Goal: Navigation & Orientation: Find specific page/section

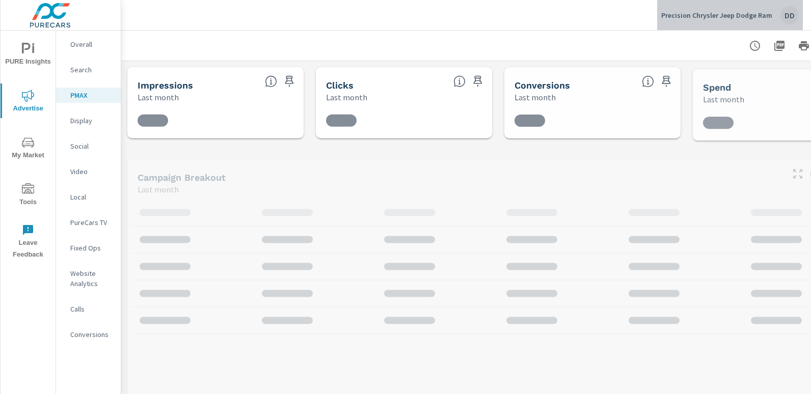
click at [786, 21] on div "DD" at bounding box center [790, 15] width 18 height 18
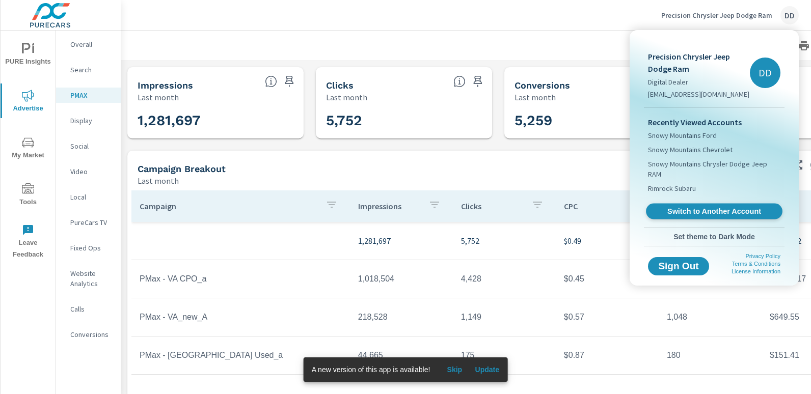
click at [687, 207] on span "Switch to Another Account" at bounding box center [714, 212] width 125 height 10
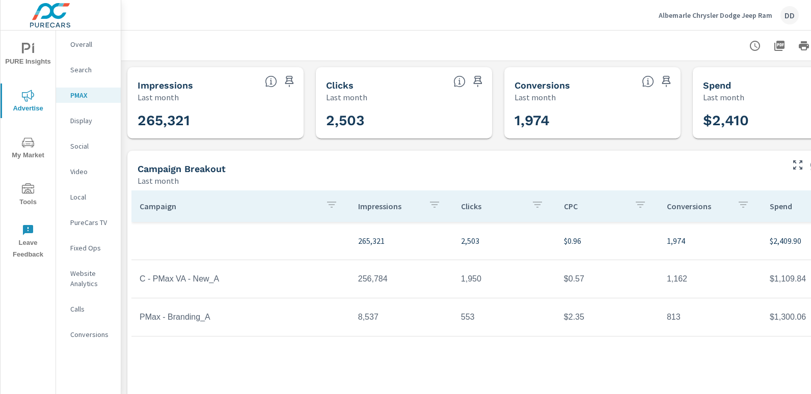
scroll to position [0, 72]
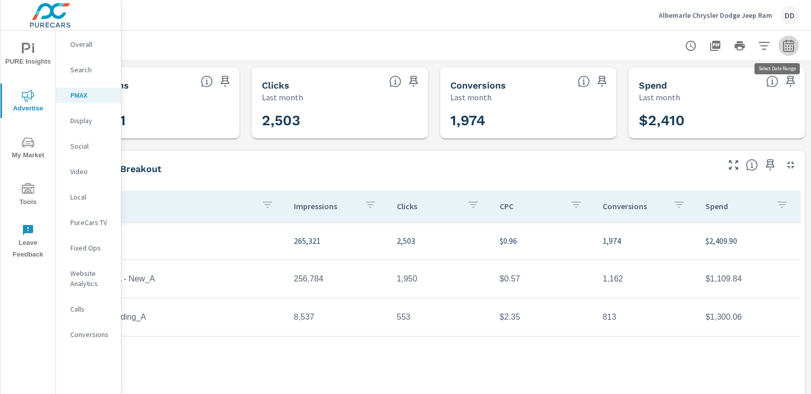
click at [785, 44] on icon "button" at bounding box center [789, 46] width 12 height 12
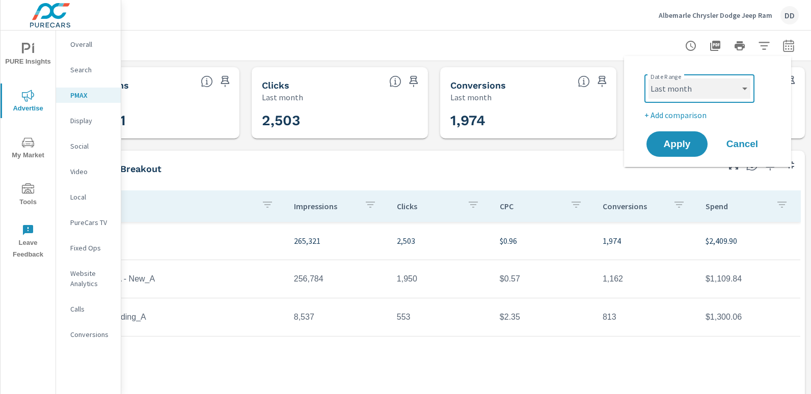
click at [698, 90] on select "Custom Yesterday Last week Last 7 days Last 14 days Last 30 days Last 45 days L…" at bounding box center [700, 88] width 102 height 20
click at [649, 78] on select "Custom Yesterday Last week Last 7 days Last 14 days Last 30 days Last 45 days L…" at bounding box center [700, 88] width 102 height 20
select select "Month to date"
click at [673, 117] on p "+ Add comparison" at bounding box center [710, 115] width 130 height 12
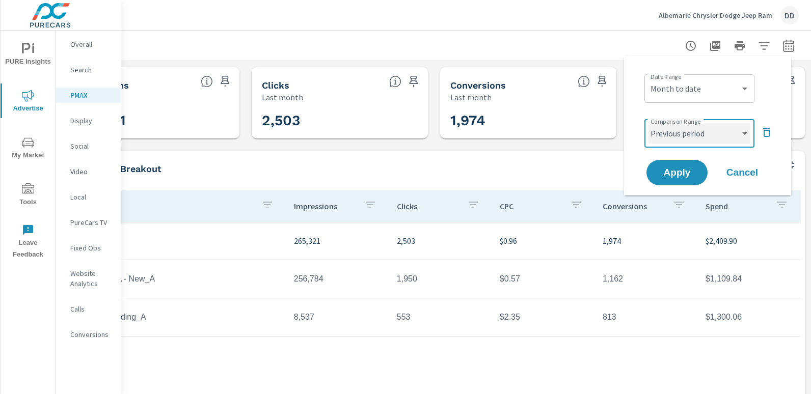
click at [674, 129] on select "Custom Previous period Previous month Previous year" at bounding box center [700, 133] width 102 height 20
click at [649, 123] on select "Custom Previous period Previous month Previous year" at bounding box center [700, 133] width 102 height 20
select select "custom"
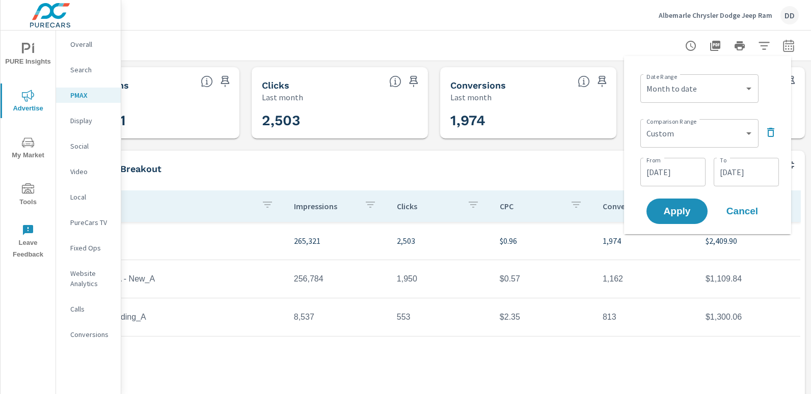
click at [668, 174] on input "07/04/2025" at bounding box center [673, 172] width 57 height 20
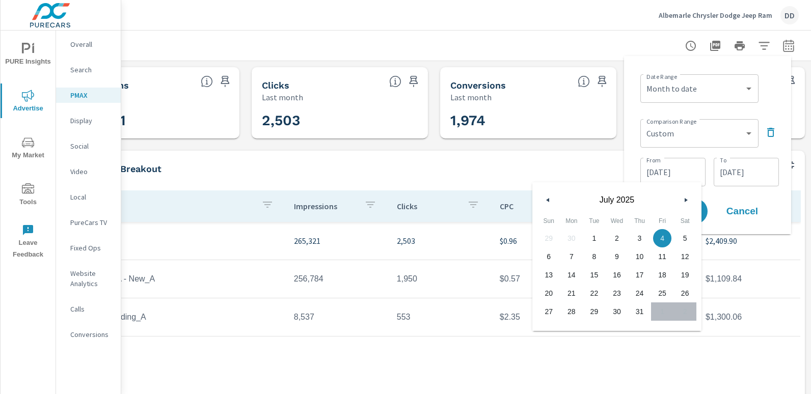
click at [598, 236] on span "1" at bounding box center [594, 238] width 23 height 13
type input "07/01/2025"
click at [731, 170] on input "07/31/2025" at bounding box center [746, 172] width 57 height 20
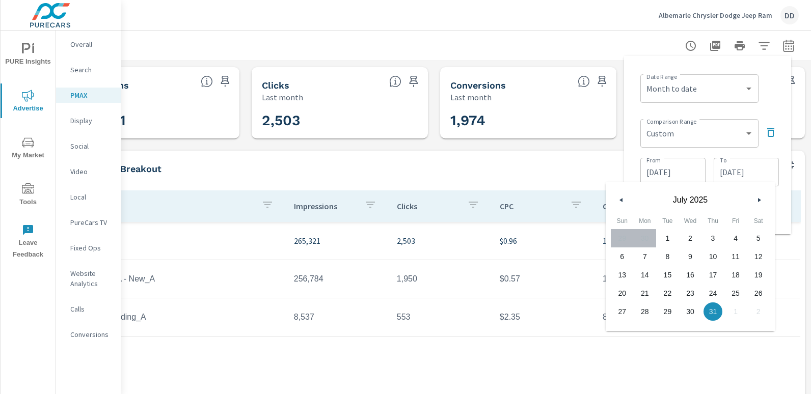
click at [645, 311] on span "28" at bounding box center [645, 311] width 23 height 13
type input "07/28/2025"
click at [766, 96] on div "Date Range Custom Yesterday Last week Last 7 days Last 14 days Last 30 days Las…" at bounding box center [709, 87] width 139 height 35
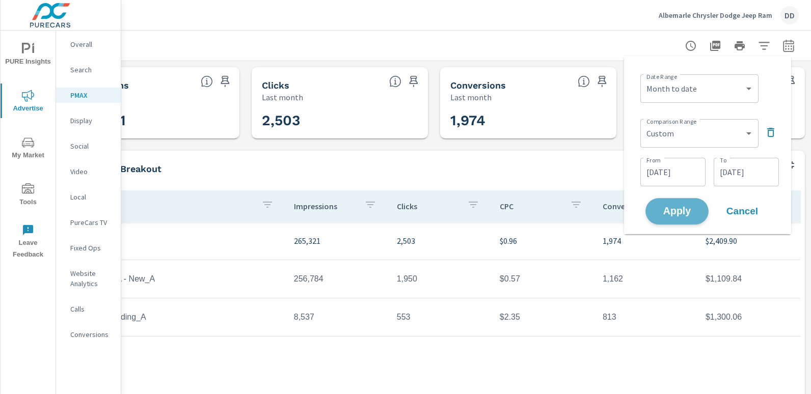
click at [686, 212] on span "Apply" at bounding box center [677, 212] width 42 height 10
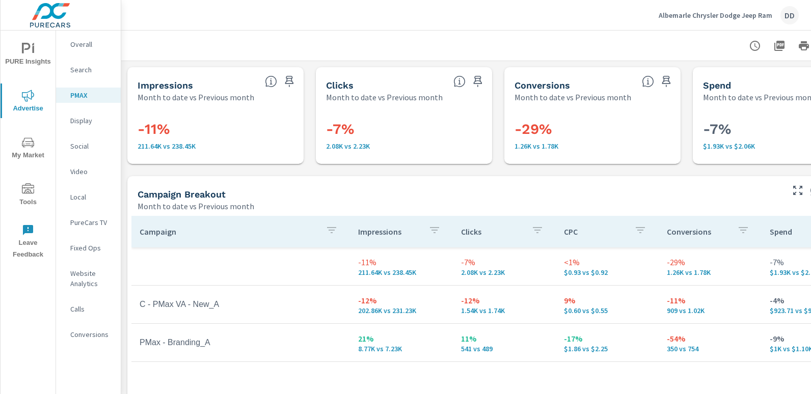
click at [93, 326] on nav "Overall Search PMAX Display Social Video Local PureCars TV Fixed Ops Website An…" at bounding box center [88, 194] width 65 height 326
click at [93, 331] on p "Conversions" at bounding box center [91, 335] width 42 height 10
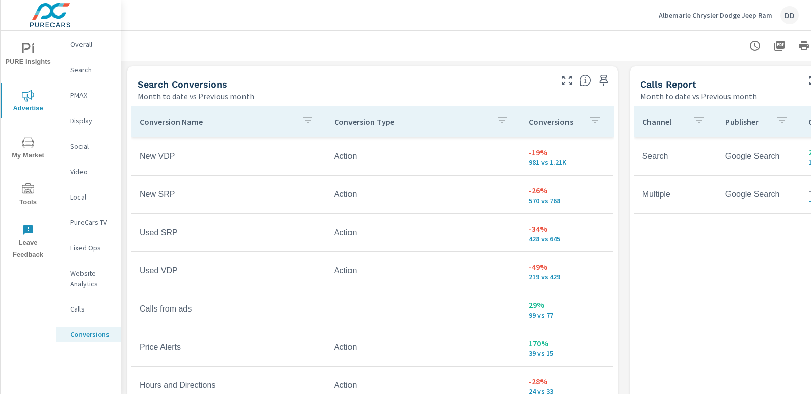
scroll to position [597, 0]
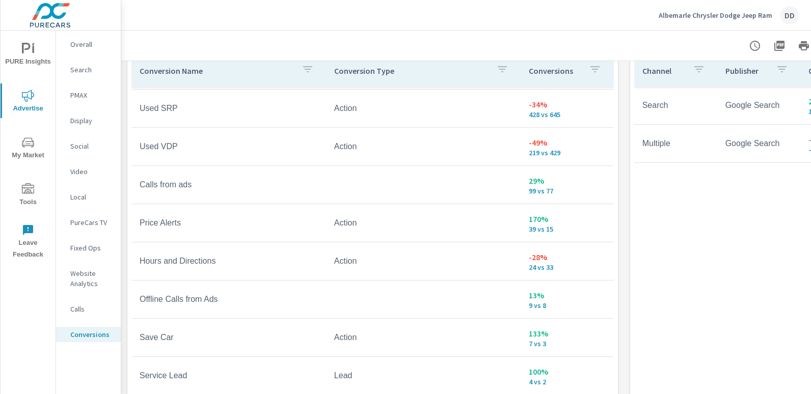
scroll to position [165, 0]
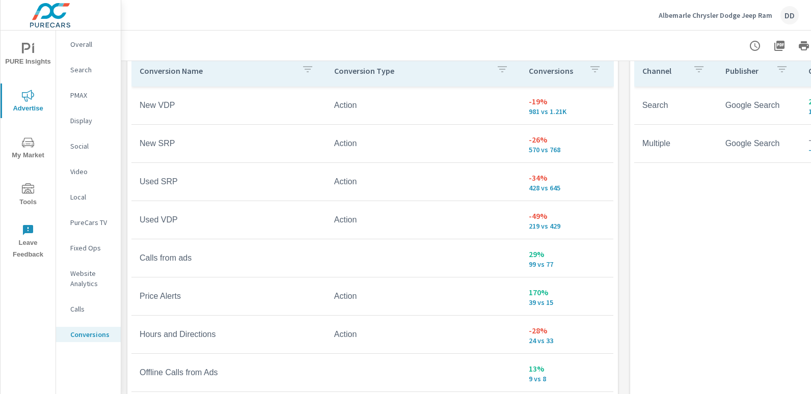
click at [784, 14] on div "DD" at bounding box center [790, 15] width 18 height 18
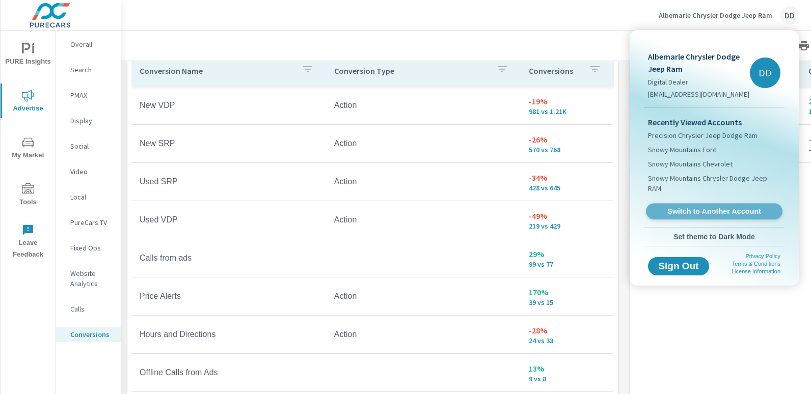
click at [693, 207] on span "Switch to Another Account" at bounding box center [714, 212] width 125 height 10
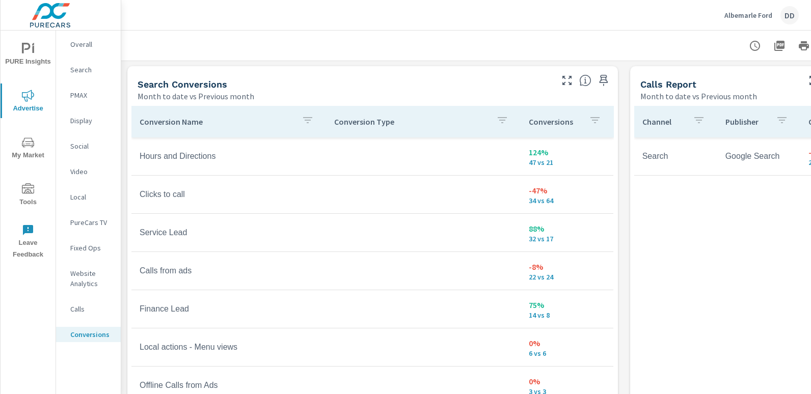
scroll to position [593, 0]
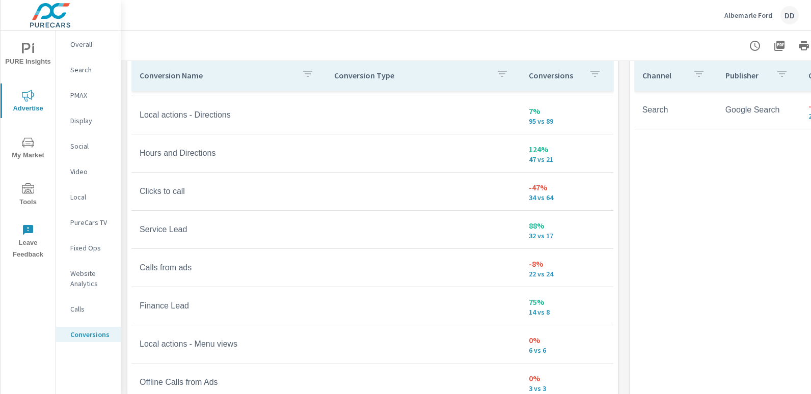
scroll to position [157, 0]
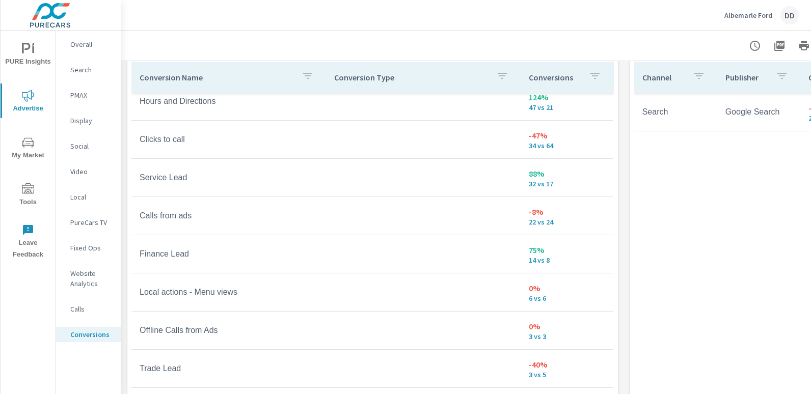
scroll to position [562, 0]
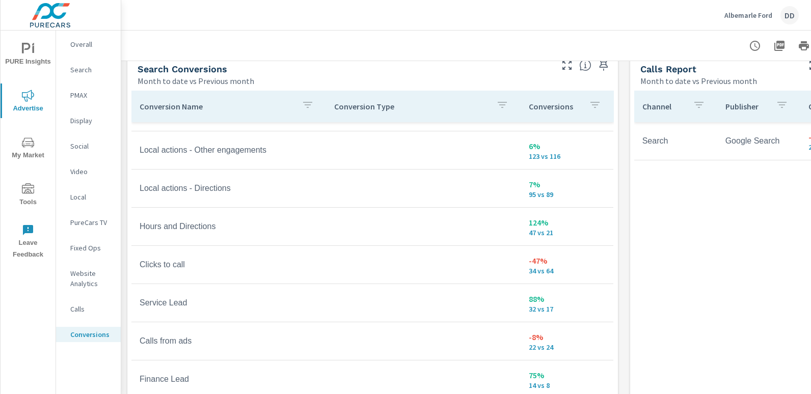
scroll to position [180, 0]
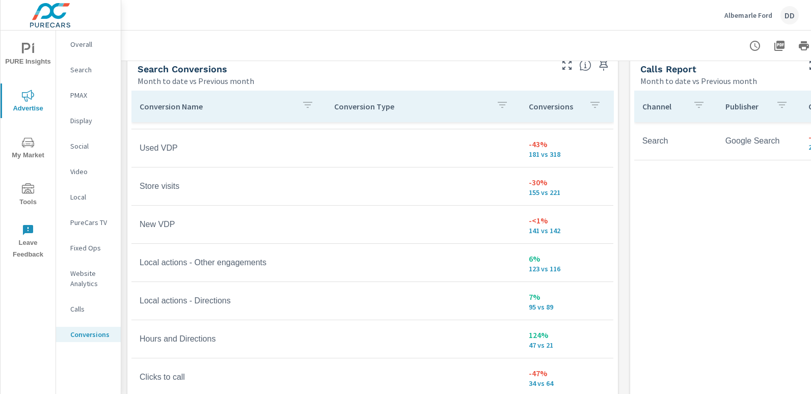
scroll to position [7, 0]
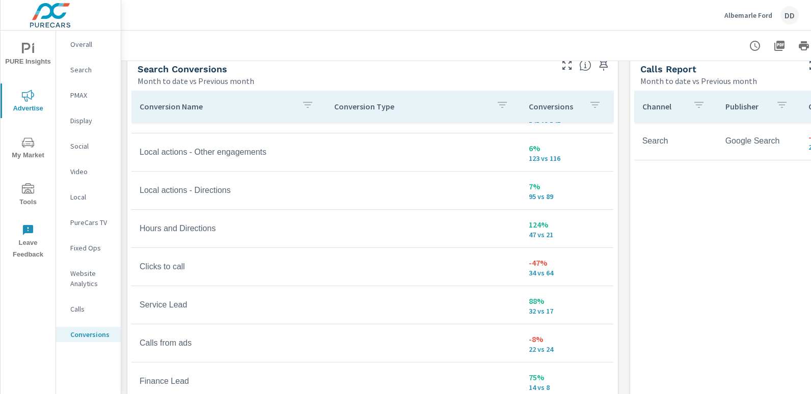
scroll to position [182, 0]
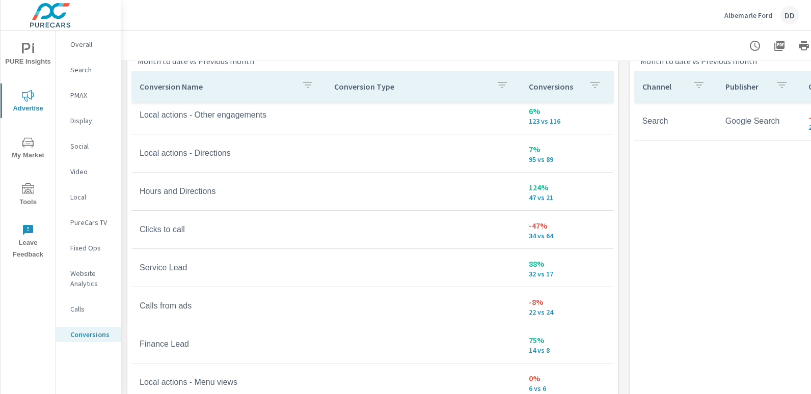
scroll to position [588, 0]
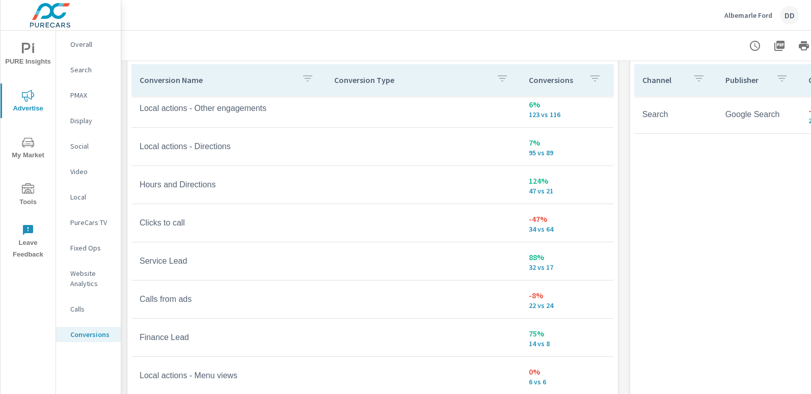
scroll to position [279, 0]
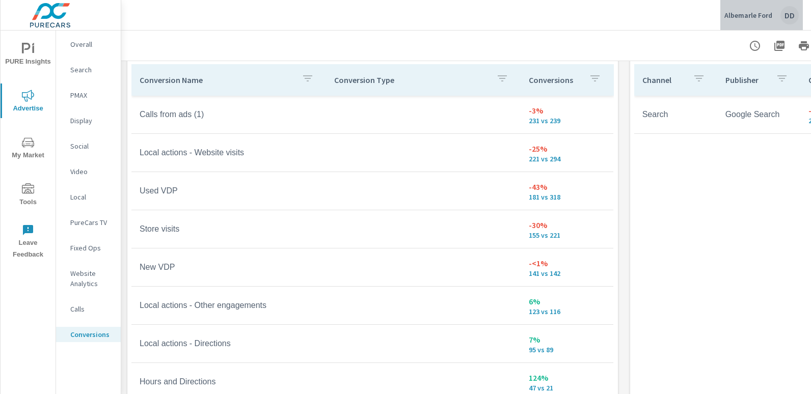
click at [783, 17] on div "DD" at bounding box center [790, 15] width 18 height 18
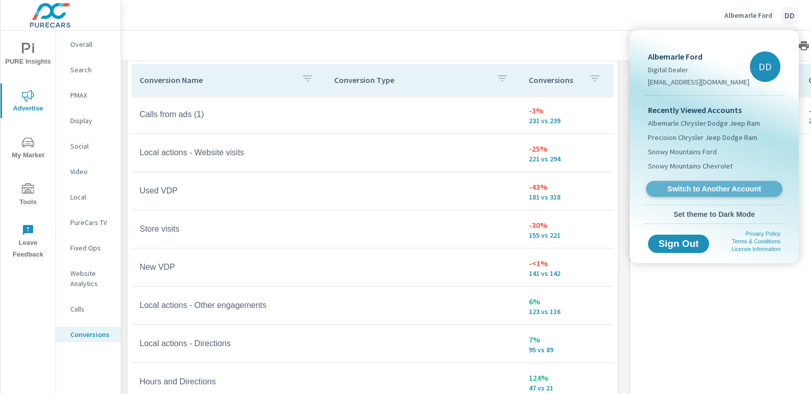
click at [702, 187] on span "Switch to Another Account" at bounding box center [714, 189] width 125 height 10
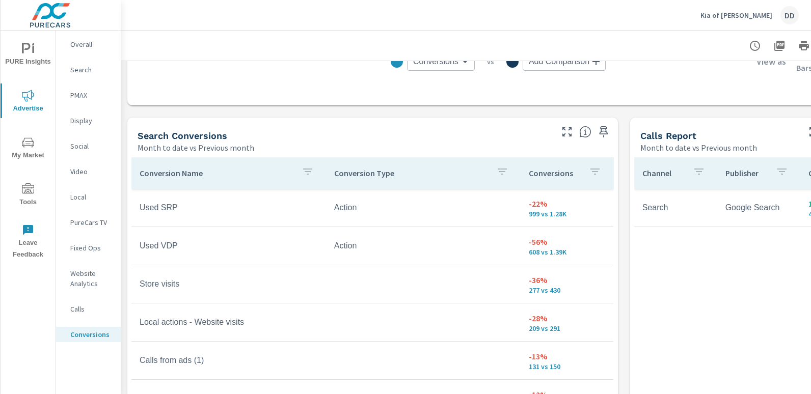
scroll to position [515, 0]
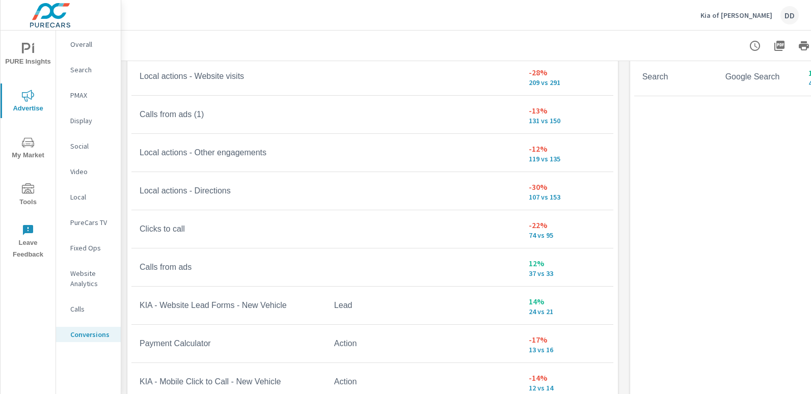
scroll to position [644, 0]
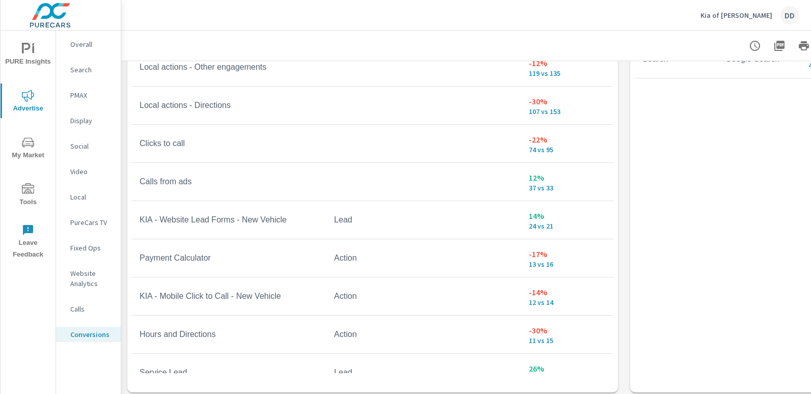
scroll to position [337, 0]
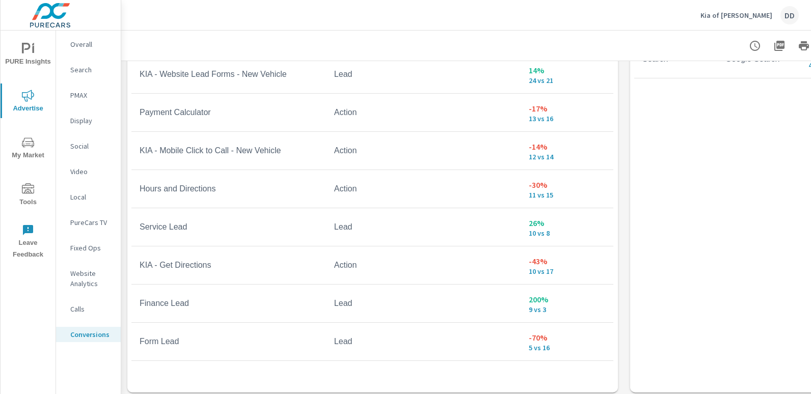
scroll to position [483, 0]
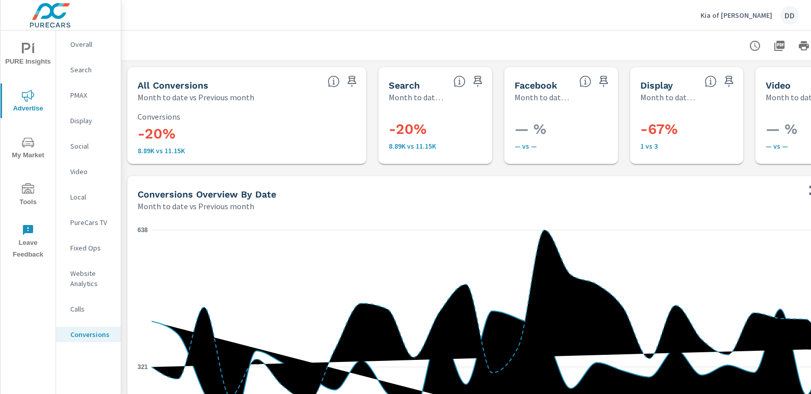
click at [797, 13] on div "DD" at bounding box center [790, 15] width 18 height 18
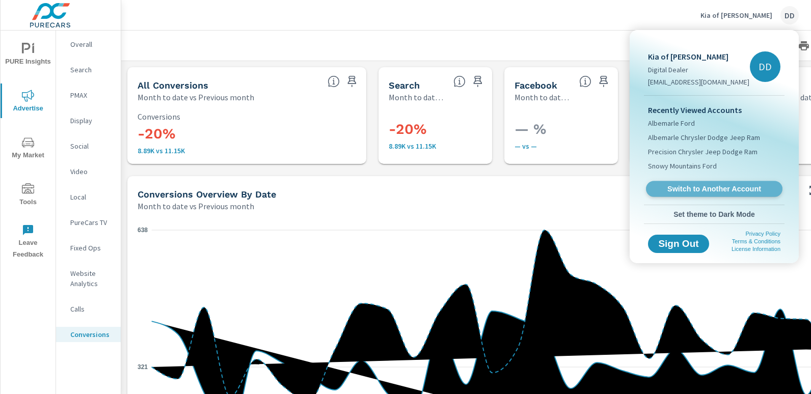
click at [701, 185] on span "Switch to Another Account" at bounding box center [714, 189] width 125 height 10
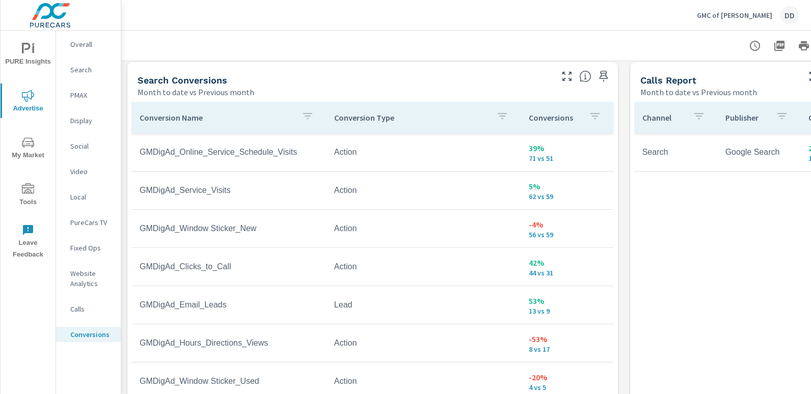
scroll to position [555, 0]
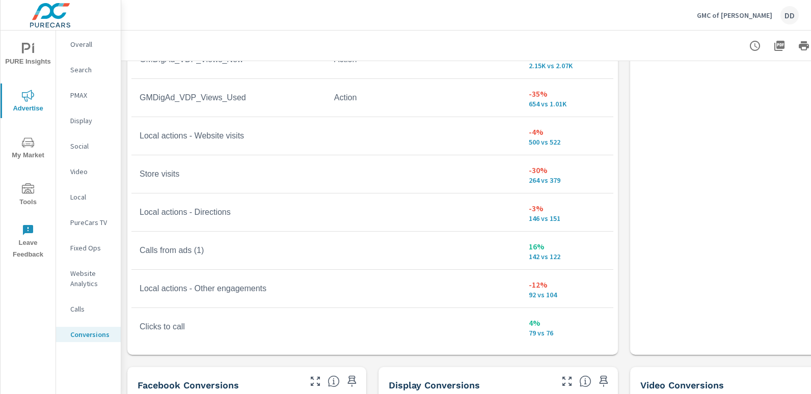
scroll to position [686, 0]
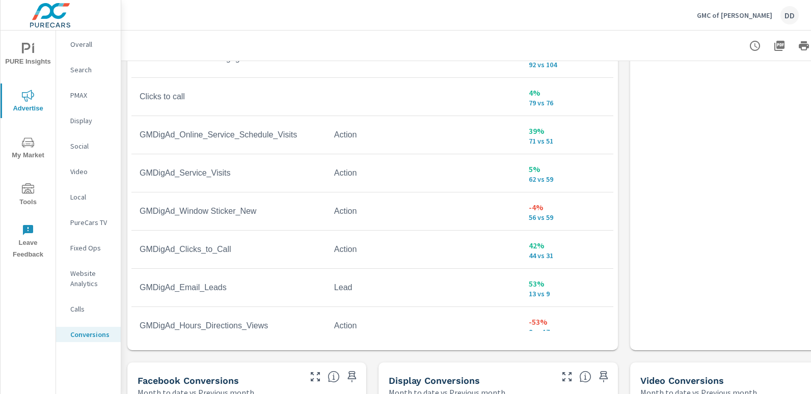
scroll to position [231, 0]
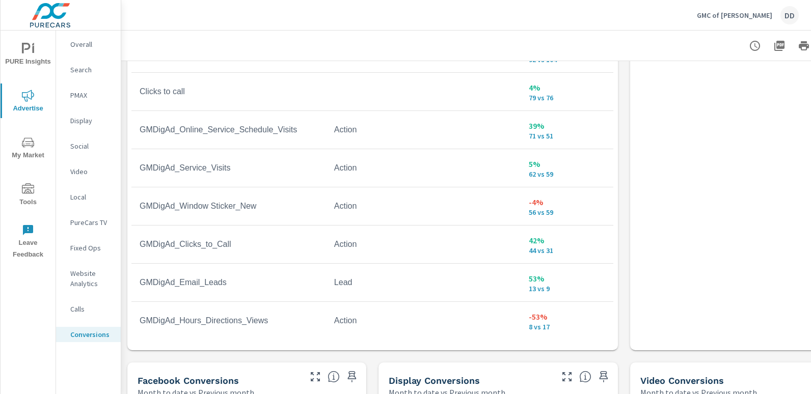
scroll to position [356, 0]
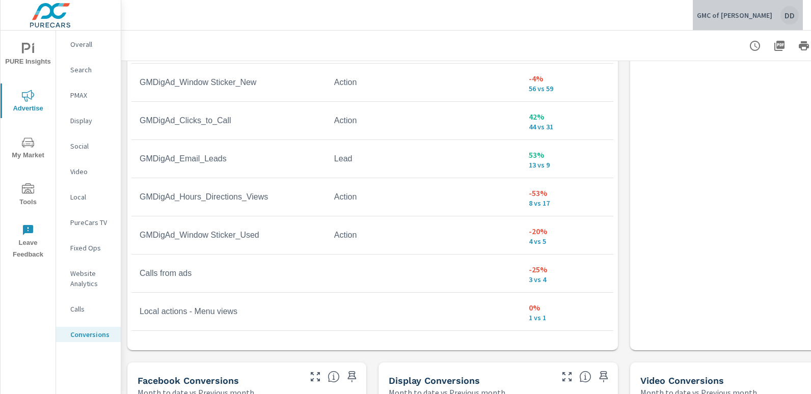
click at [793, 11] on div "DD" at bounding box center [790, 15] width 18 height 18
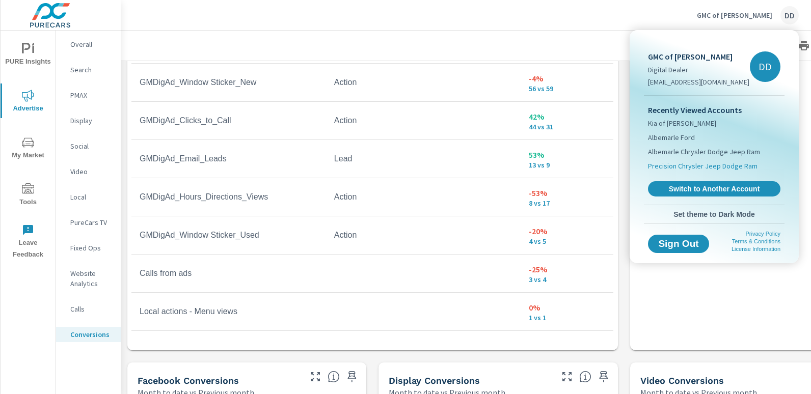
click at [703, 169] on span "Precision Chrysler Jeep Dodge Ram" at bounding box center [703, 166] width 110 height 10
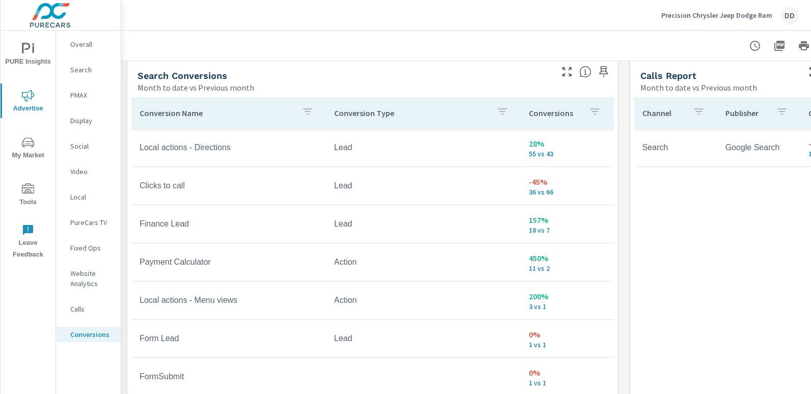
scroll to position [557, 0]
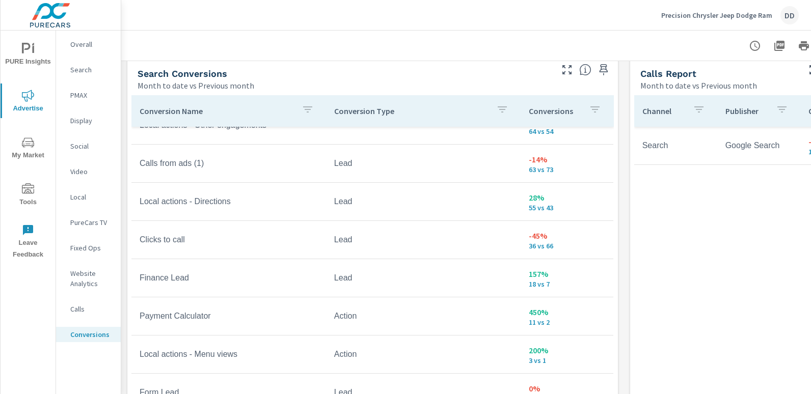
scroll to position [363, 0]
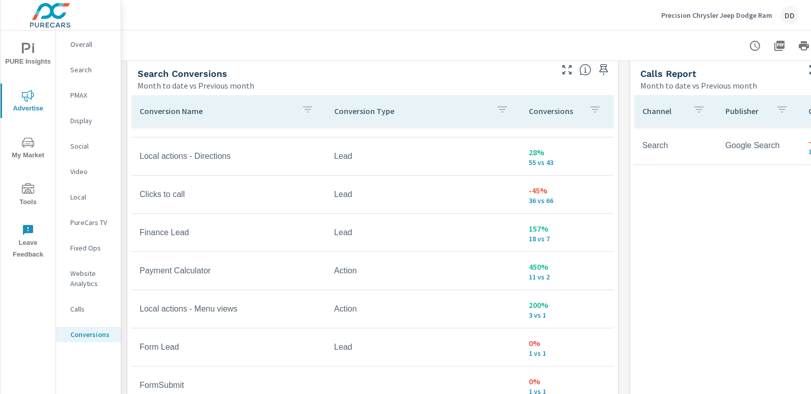
scroll to position [411, 0]
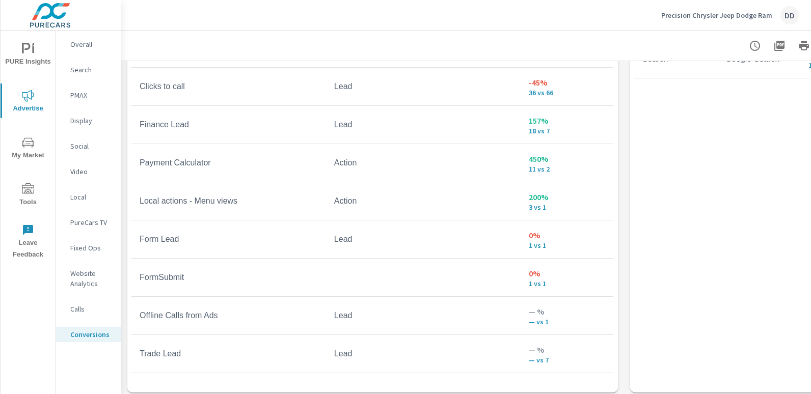
scroll to position [642, 0]
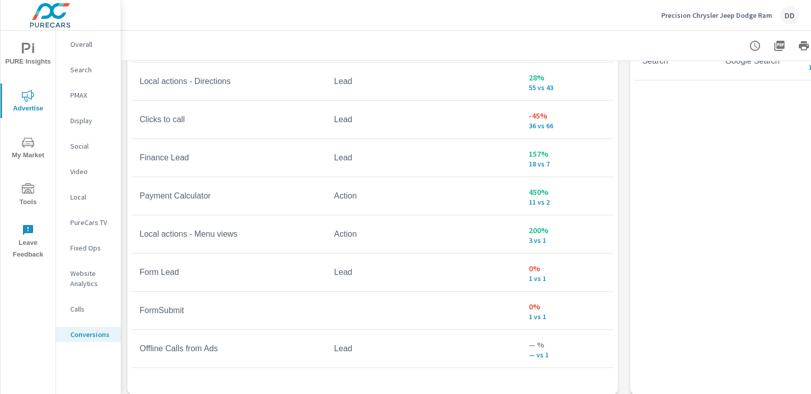
scroll to position [392, 0]
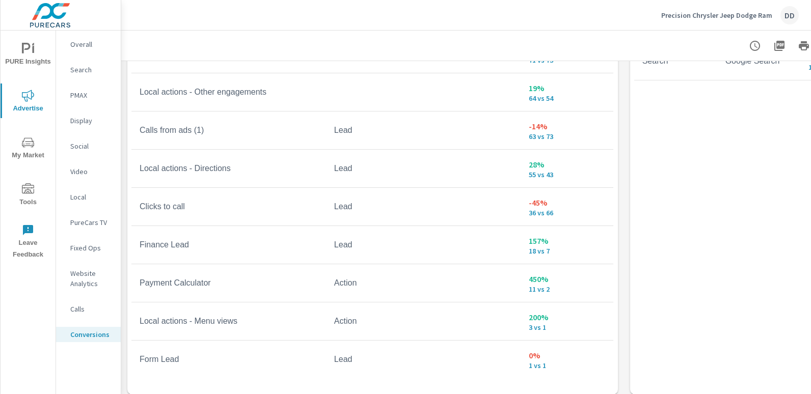
scroll to position [311, 0]
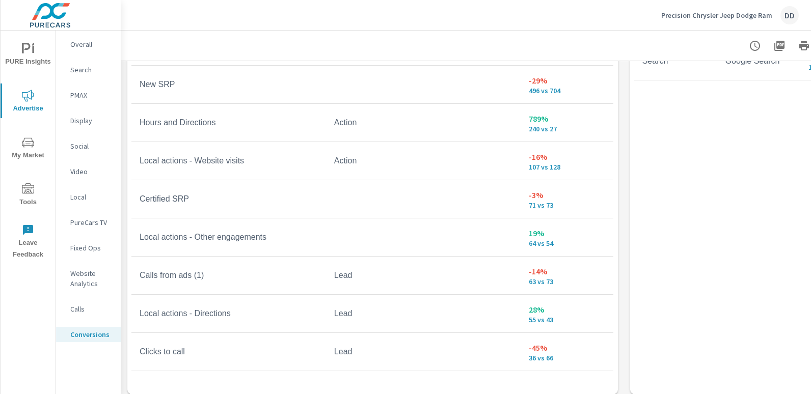
scroll to position [163, 0]
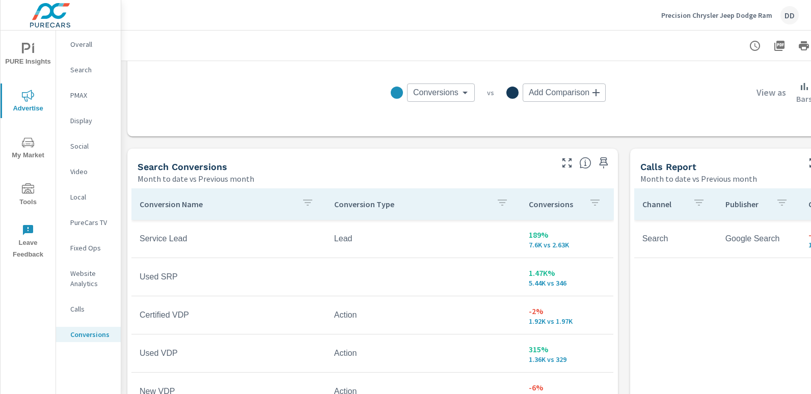
scroll to position [460, 0]
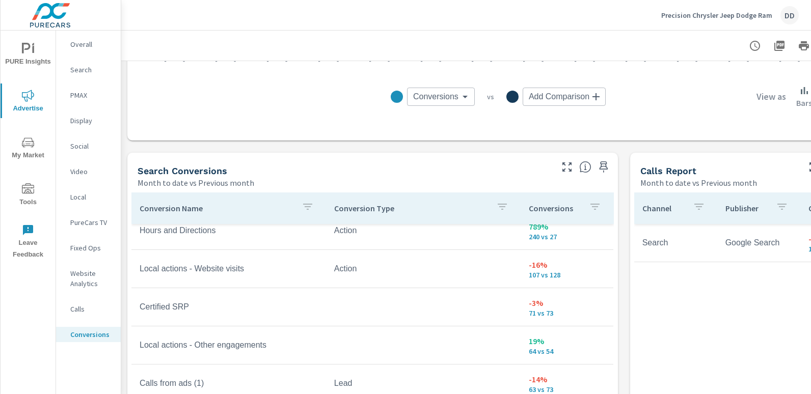
scroll to position [237, 0]
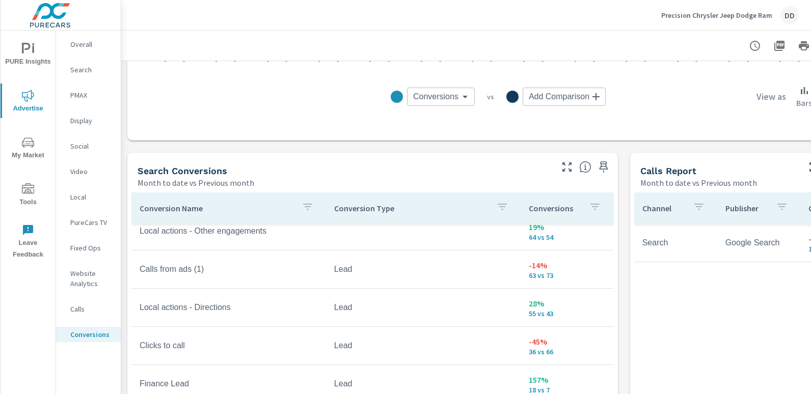
scroll to position [361, 0]
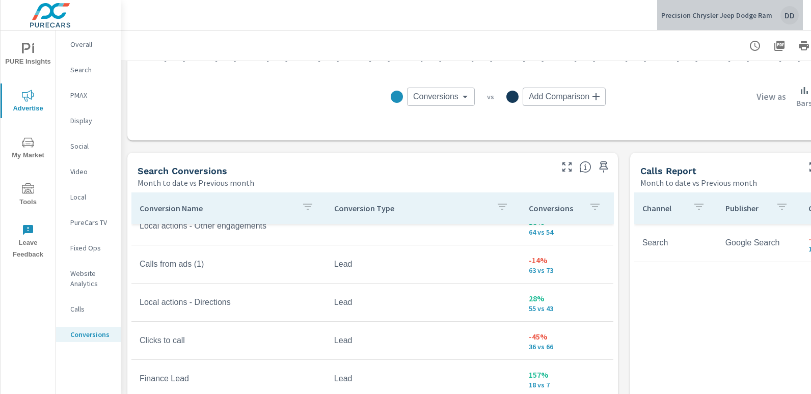
click at [777, 12] on div "Precision Chrysler Jeep Dodge Ram DD" at bounding box center [730, 15] width 138 height 18
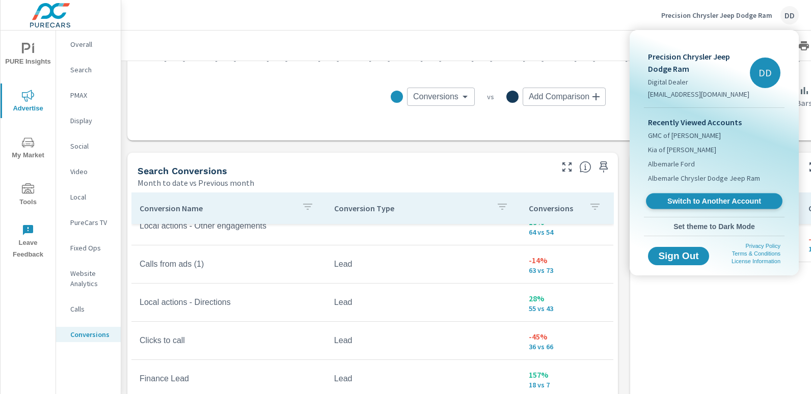
click at [676, 200] on span "Switch to Another Account" at bounding box center [714, 202] width 125 height 10
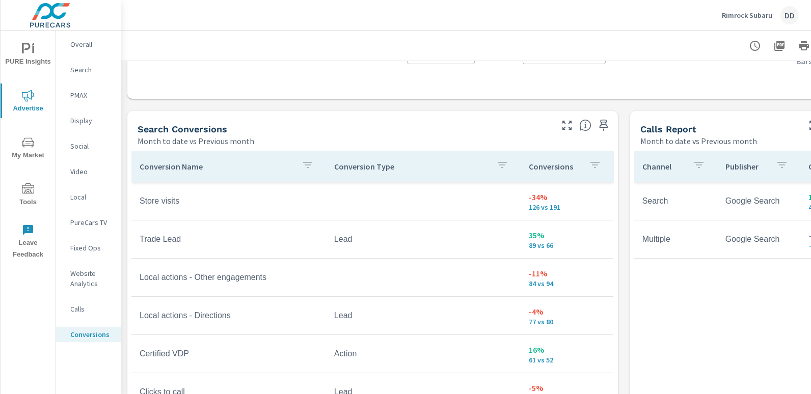
scroll to position [497, 0]
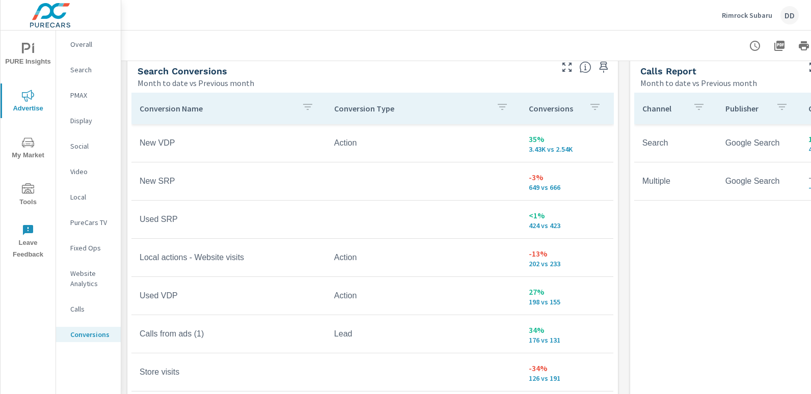
scroll to position [564, 0]
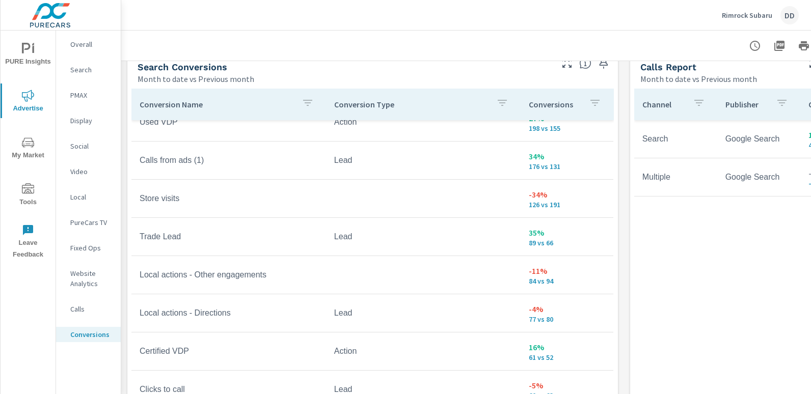
scroll to position [187, 0]
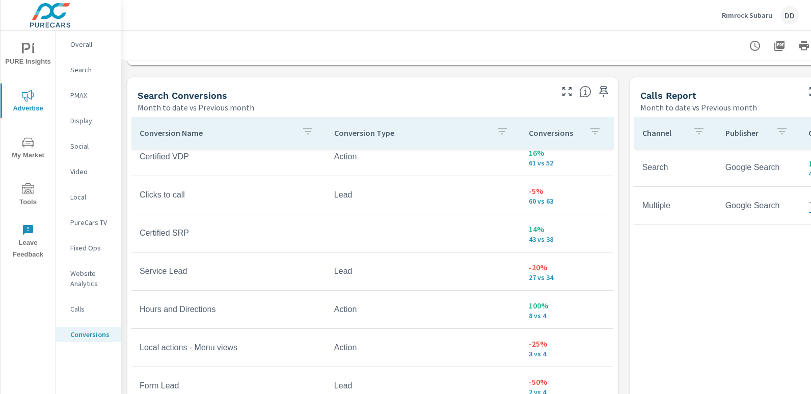
scroll to position [544, 0]
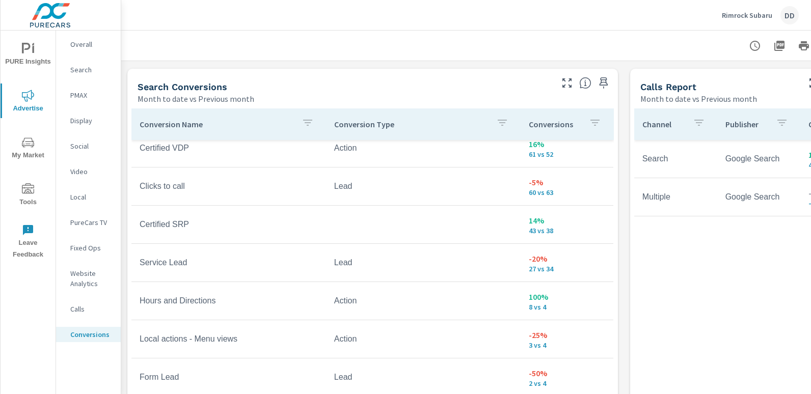
scroll to position [305, 0]
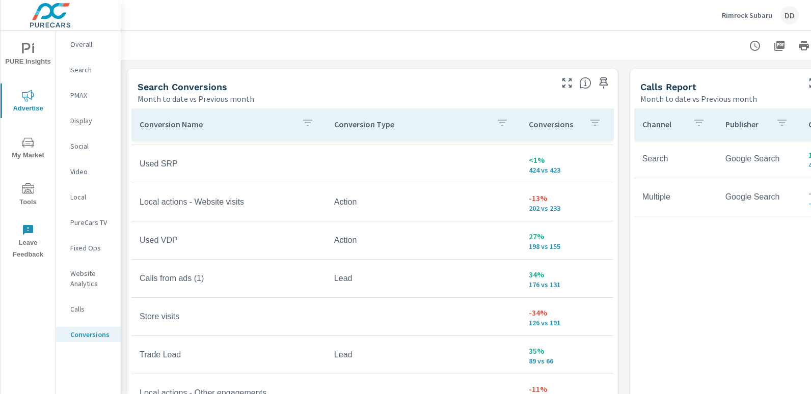
scroll to position [85, 0]
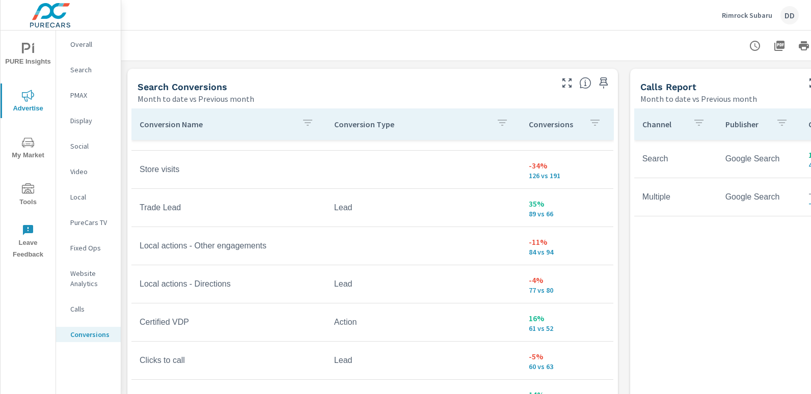
scroll to position [244, 0]
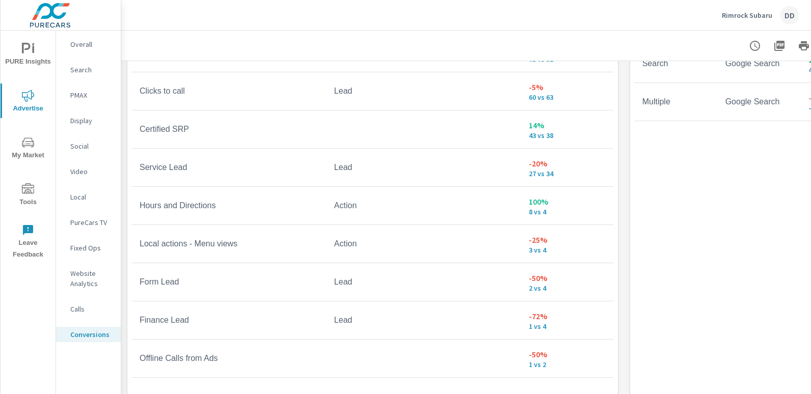
scroll to position [663, 0]
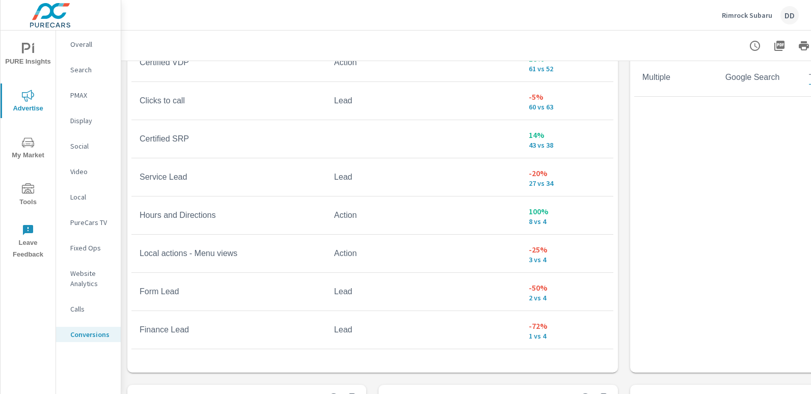
scroll to position [394, 0]
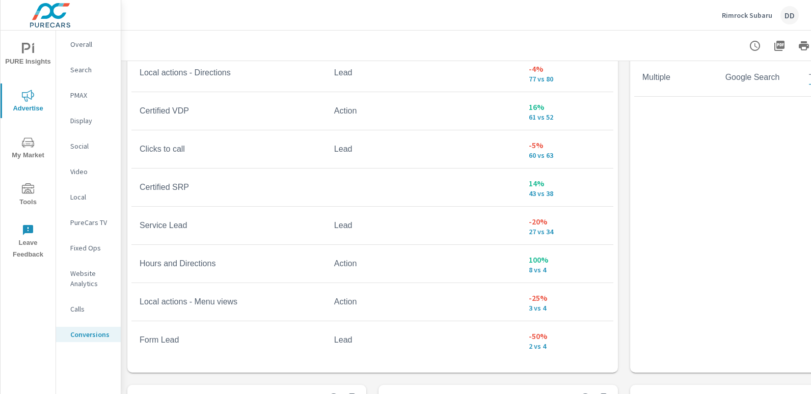
scroll to position [309, 0]
click at [800, 10] on button "Rimrock Subaru DD" at bounding box center [760, 15] width 85 height 30
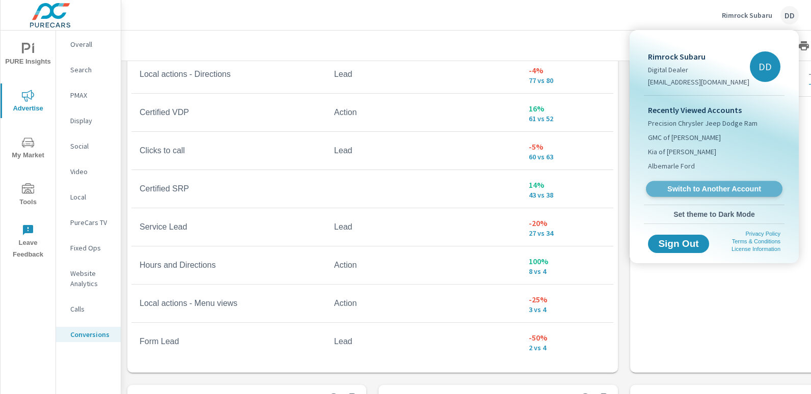
click at [687, 185] on span "Switch to Another Account" at bounding box center [714, 189] width 125 height 10
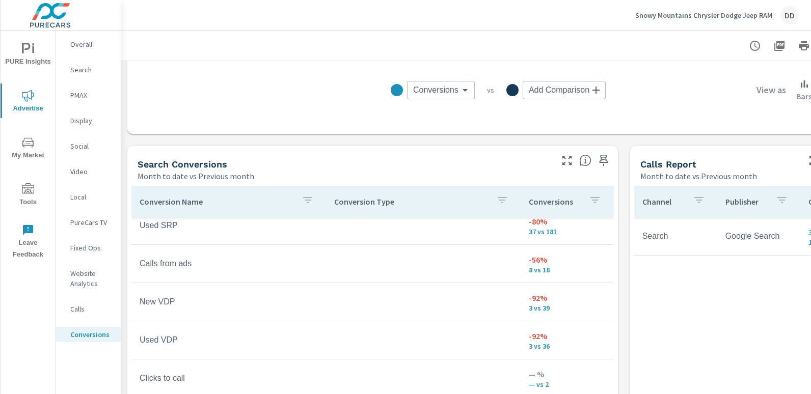
scroll to position [524, 0]
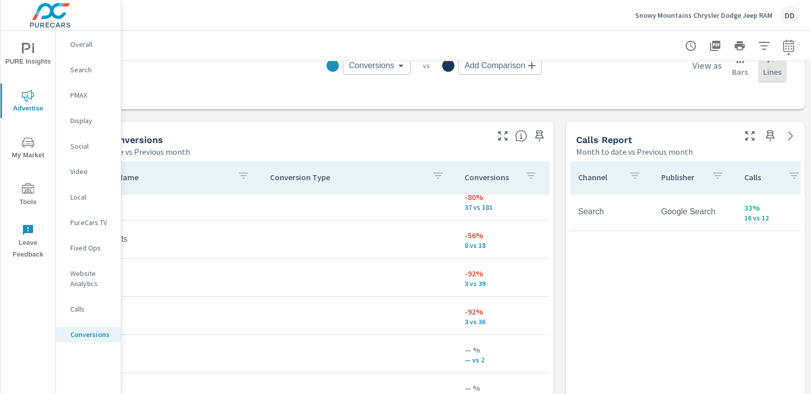
scroll to position [491, 5]
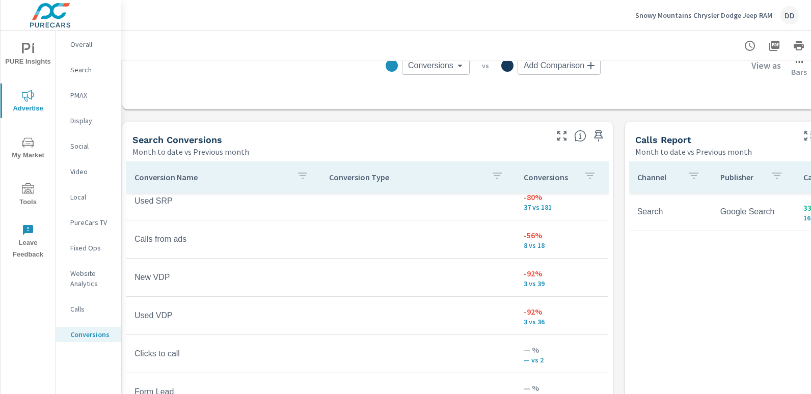
click at [783, 13] on div "DD" at bounding box center [790, 15] width 18 height 18
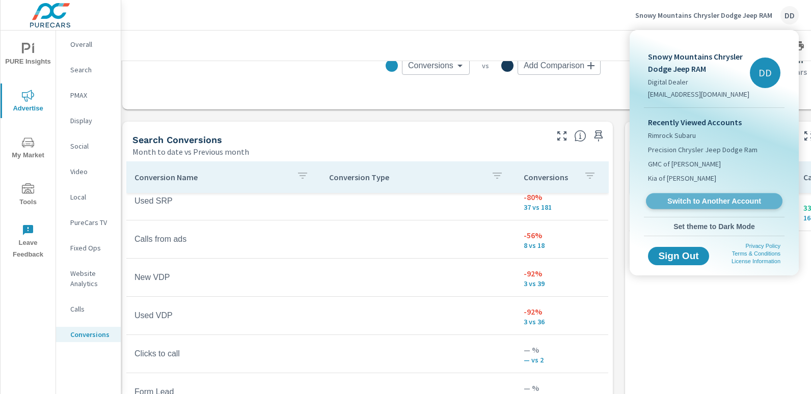
click at [699, 199] on span "Switch to Another Account" at bounding box center [714, 202] width 125 height 10
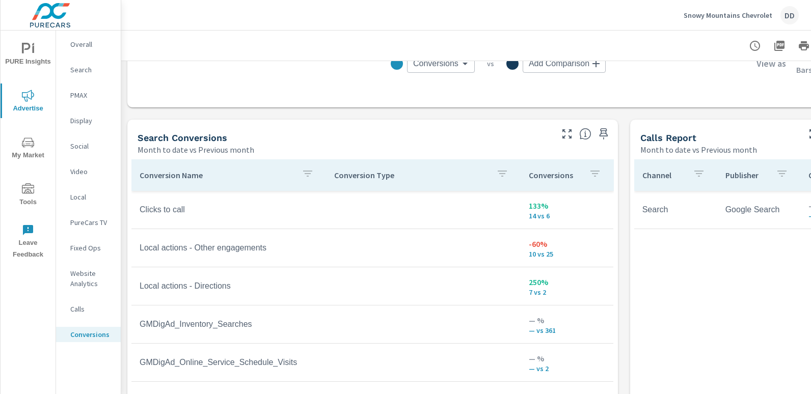
scroll to position [497, 0]
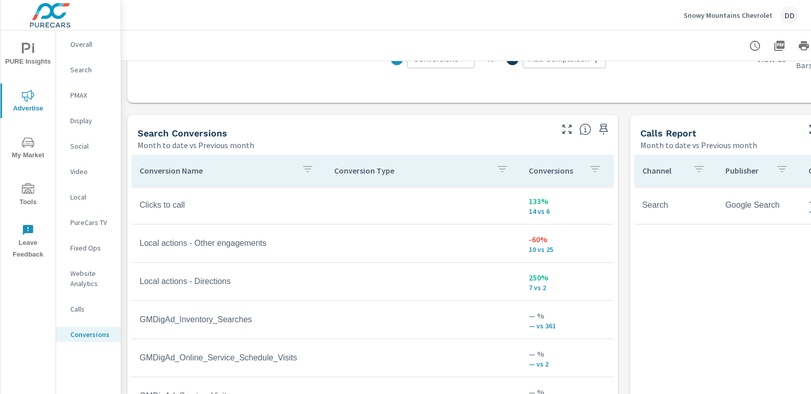
scroll to position [13, 0]
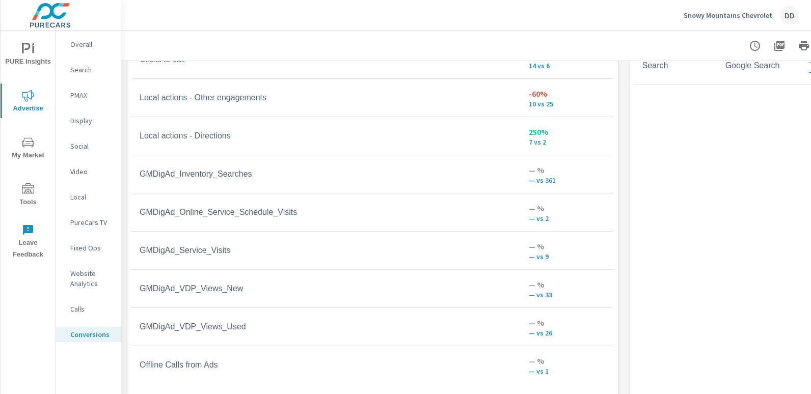
scroll to position [82, 0]
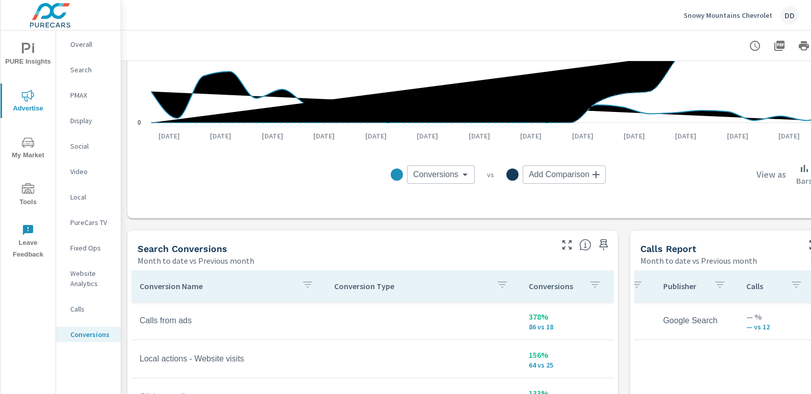
scroll to position [93, 0]
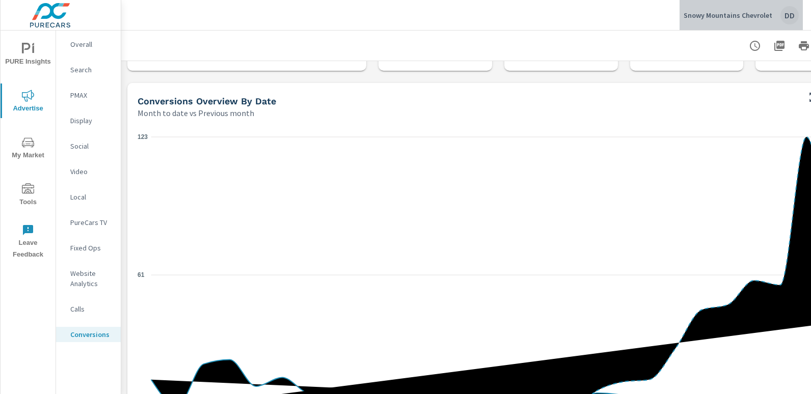
click at [787, 17] on div "DD" at bounding box center [790, 15] width 18 height 18
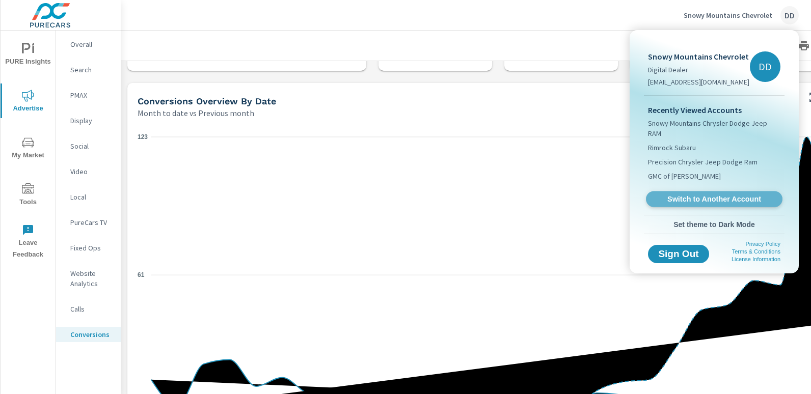
click at [684, 195] on span "Switch to Another Account" at bounding box center [714, 200] width 125 height 10
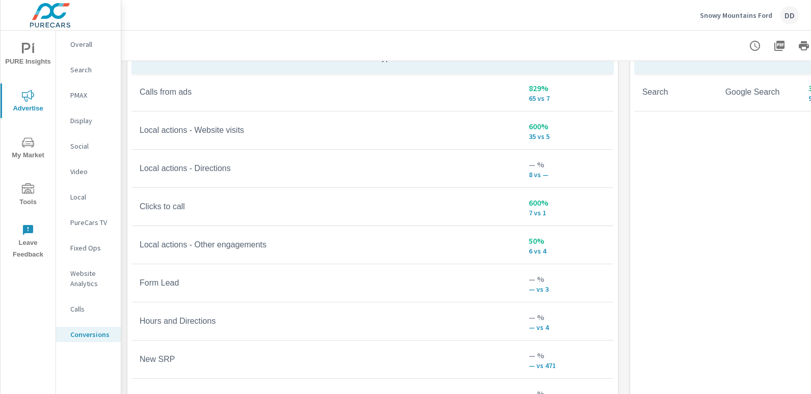
scroll to position [579, 0]
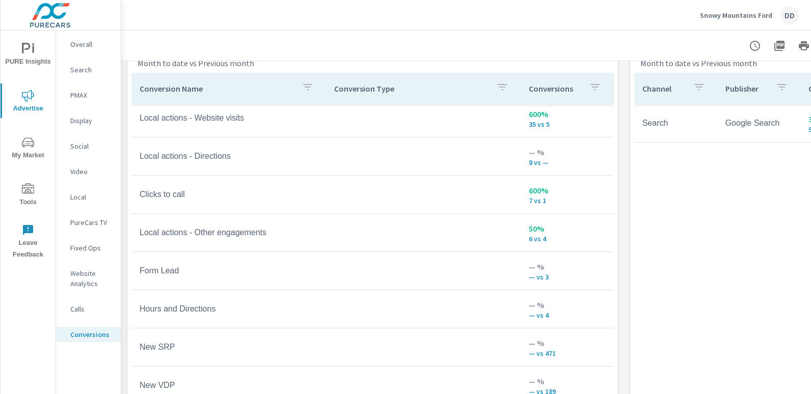
scroll to position [65, 0]
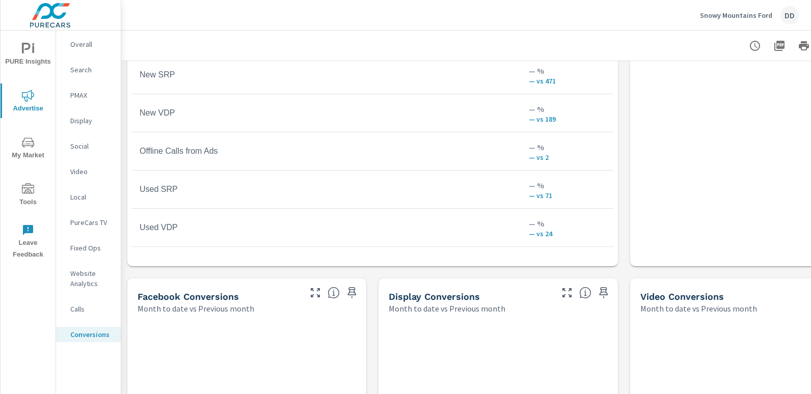
scroll to position [772, 0]
